Goal: Find specific page/section: Find specific page/section

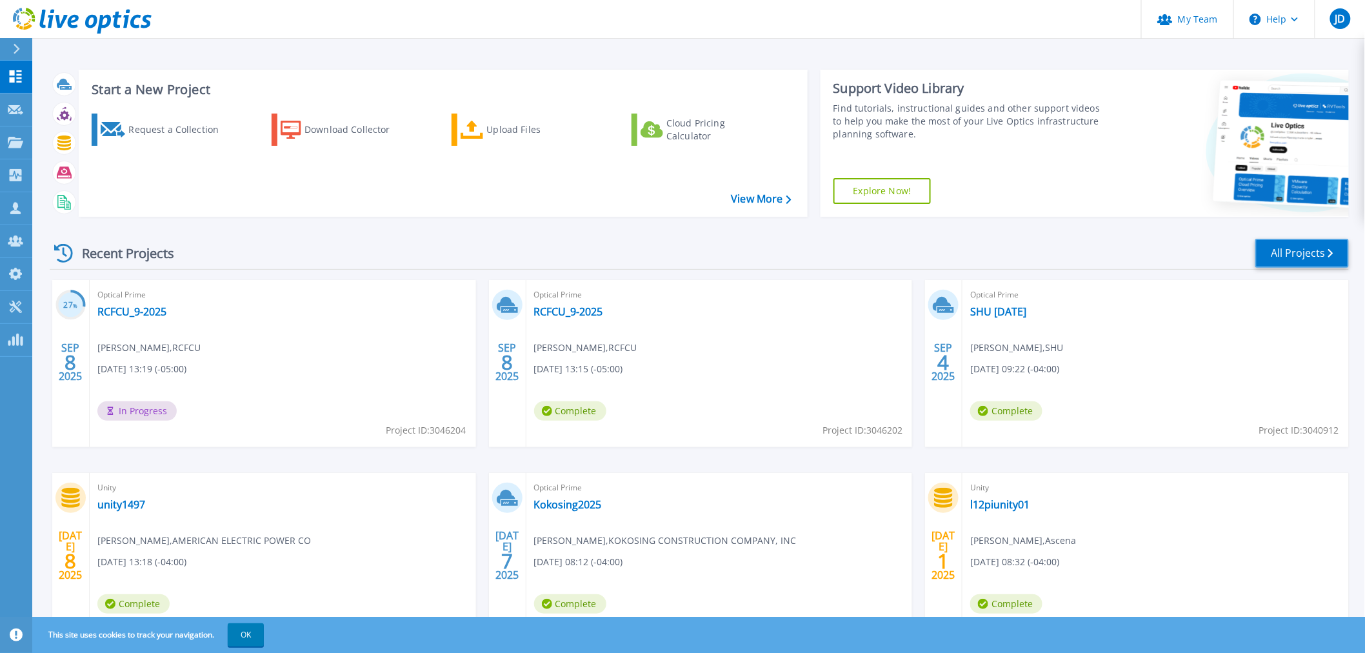
click at [1305, 250] on link "All Projects" at bounding box center [1302, 253] width 94 height 29
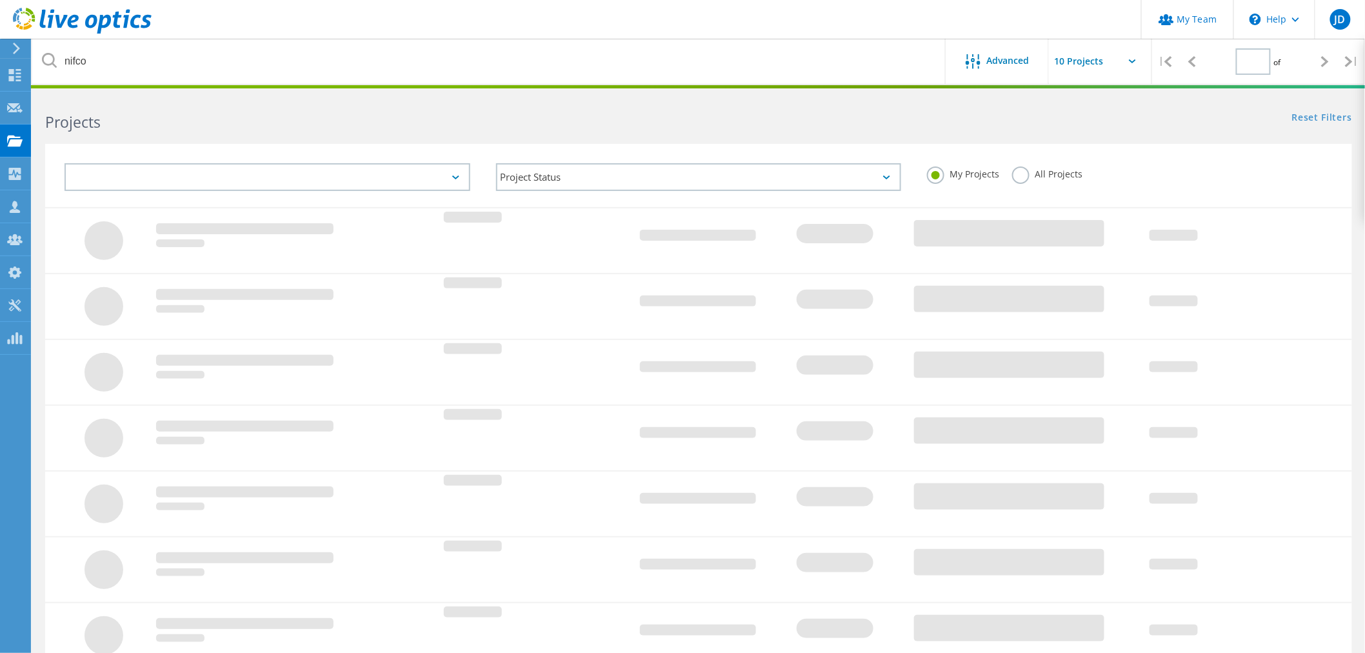
type input "1"
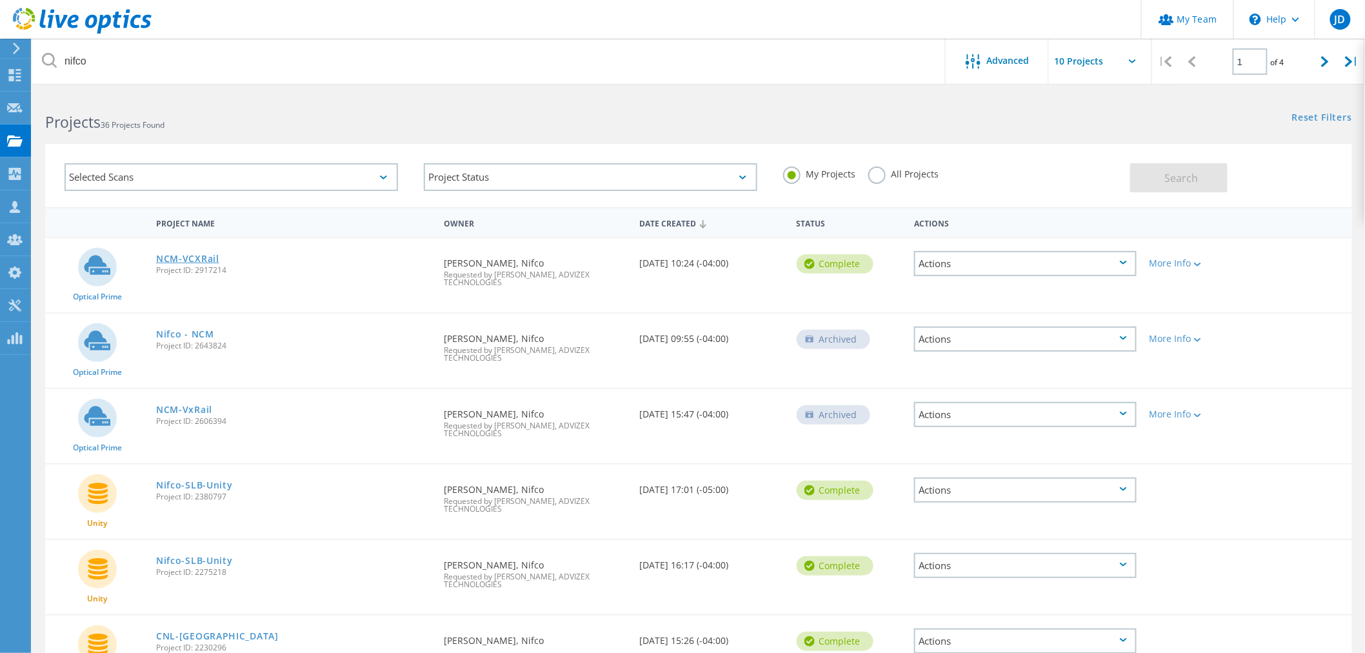
click at [205, 254] on link "NCM-VCXRail" at bounding box center [187, 258] width 63 height 9
